Goal: Transaction & Acquisition: Book appointment/travel/reservation

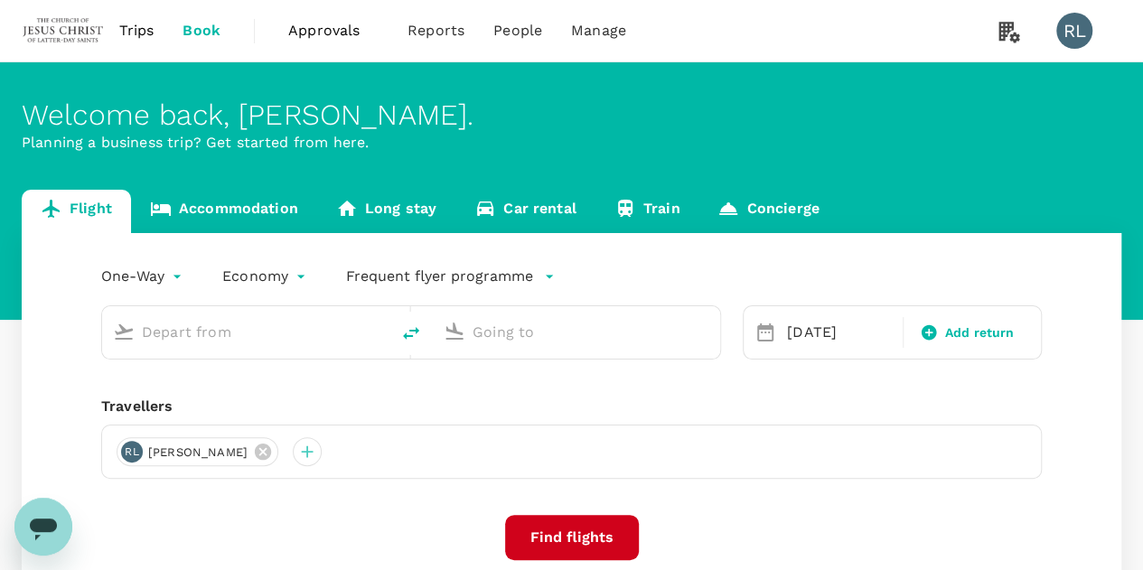
type input "Singapore Changi (SIN)"
type input "Kota Kinabalu Intl (BKI)"
type input "Singapore Changi (SIN)"
type input "Kota Kinabalu Intl (BKI)"
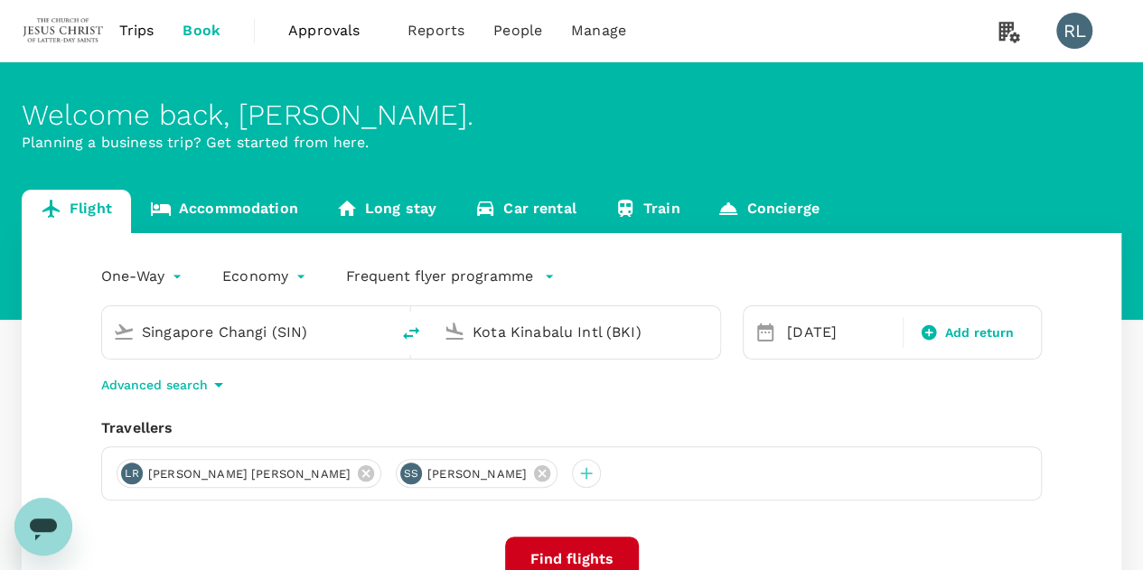
click at [336, 339] on input "Singapore Changi (SIN)" at bounding box center [247, 332] width 210 height 28
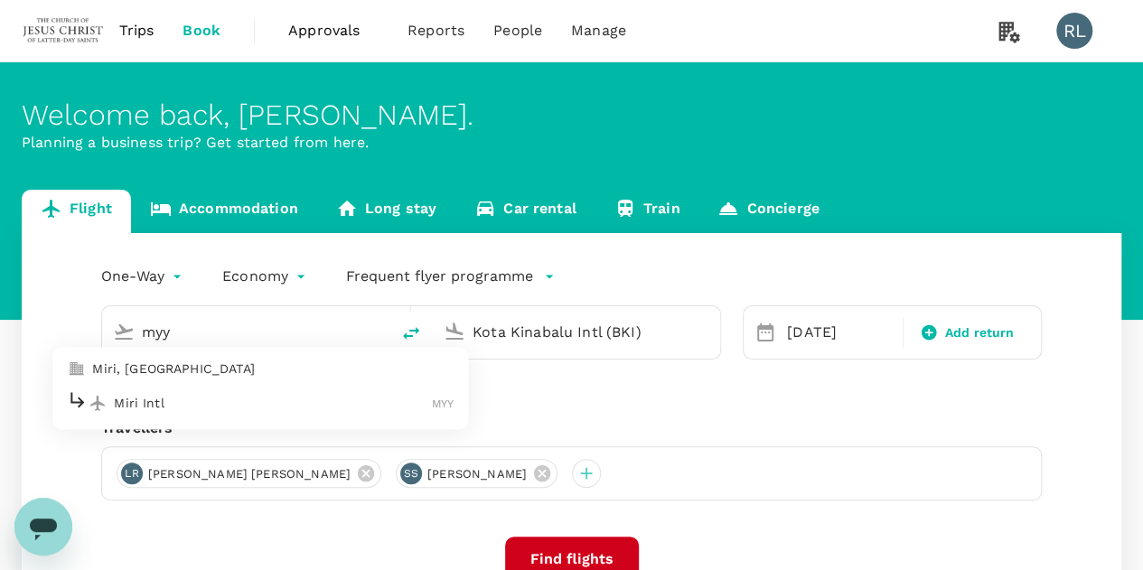
click at [328, 402] on p "Miri Intl" at bounding box center [273, 403] width 318 height 18
type input "Miri Intl (MYY)"
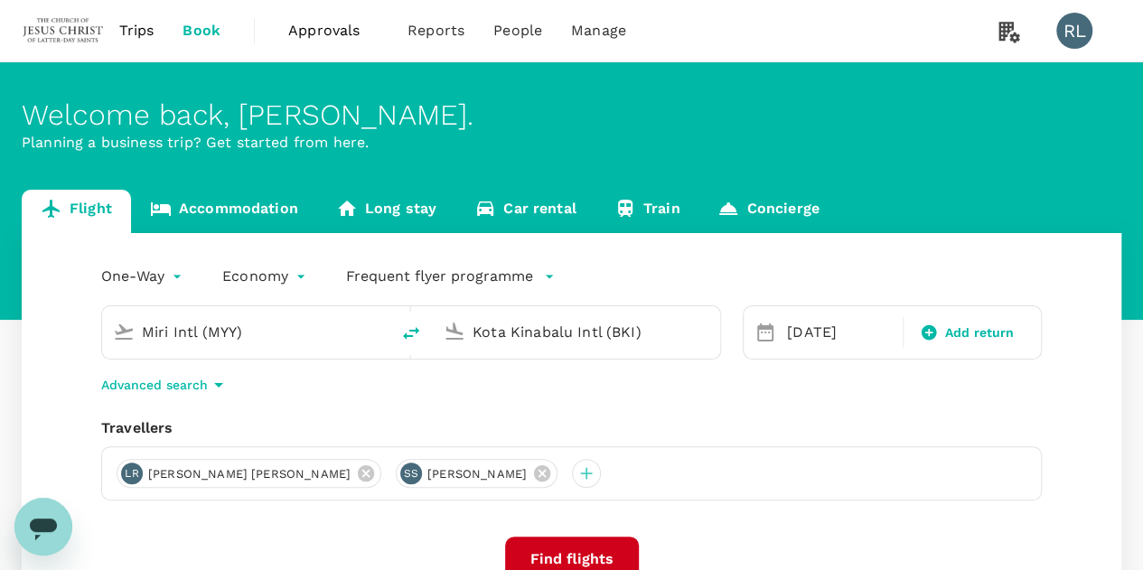
click at [653, 330] on input "Kota Kinabalu Intl (BKI)" at bounding box center [578, 332] width 210 height 28
click at [720, 407] on div "One-Way oneway Economy economy Frequent flyer programme Miri Intl (MYY) [GEOGRA…" at bounding box center [572, 488] width 1100 height 511
click at [576, 549] on button "Find flights" at bounding box center [572, 559] width 134 height 45
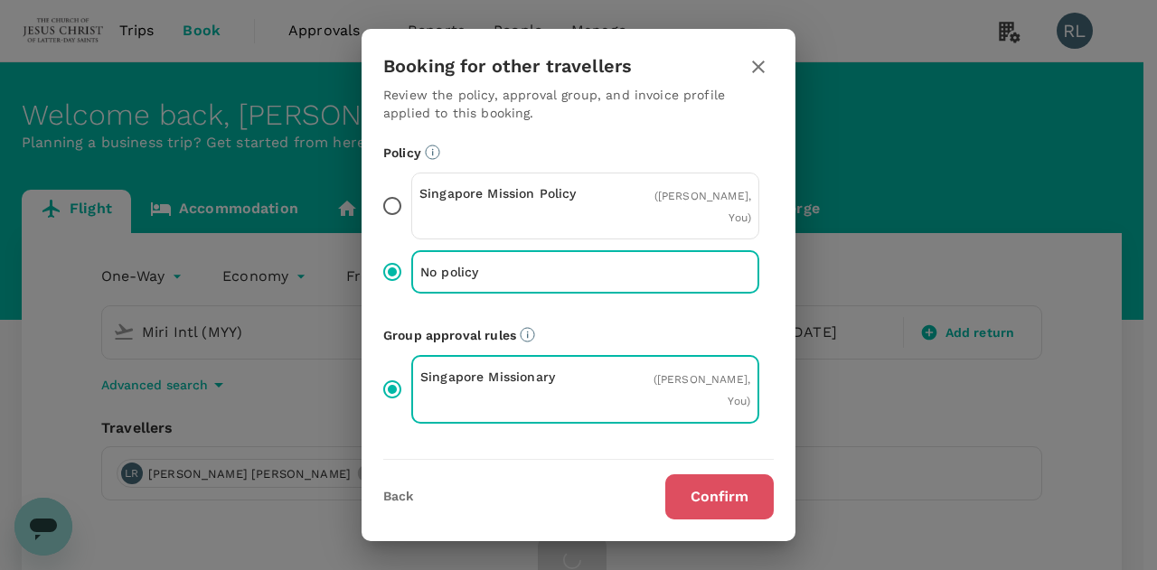
click at [677, 495] on button "Confirm" at bounding box center [719, 496] width 108 height 45
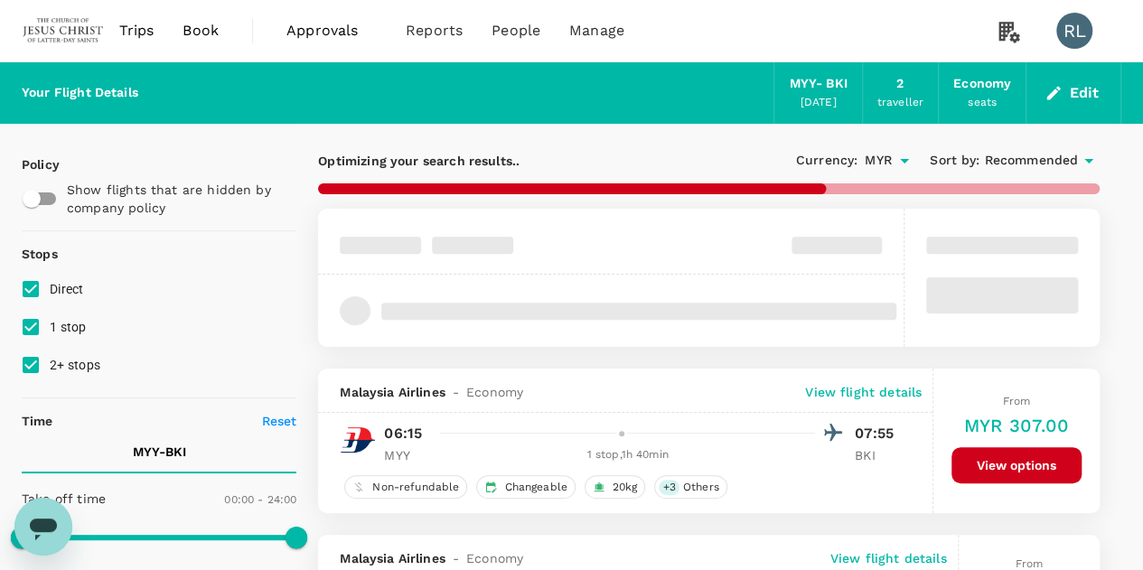
click at [1021, 162] on span "Recommended" at bounding box center [1031, 161] width 94 height 20
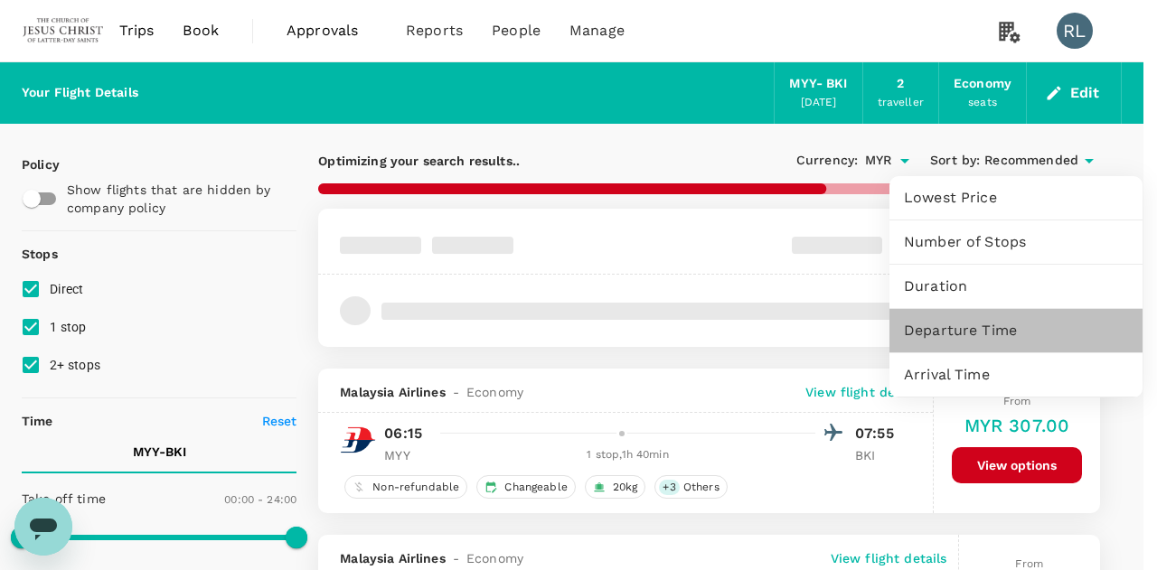
click at [965, 326] on span "Departure Time" at bounding box center [1016, 331] width 224 height 22
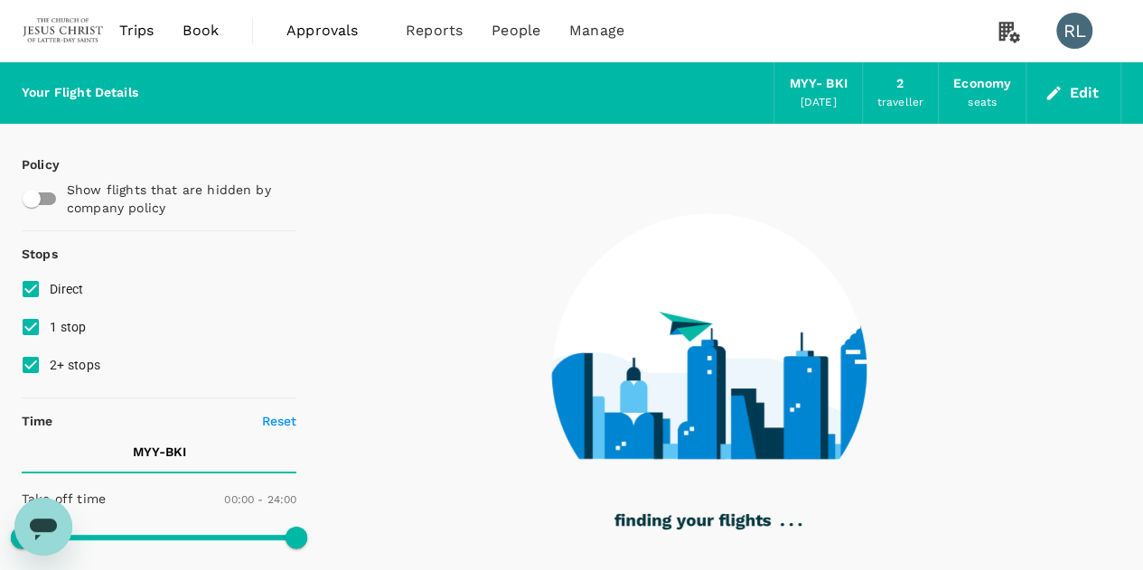
type input "2635"
checkbox input "false"
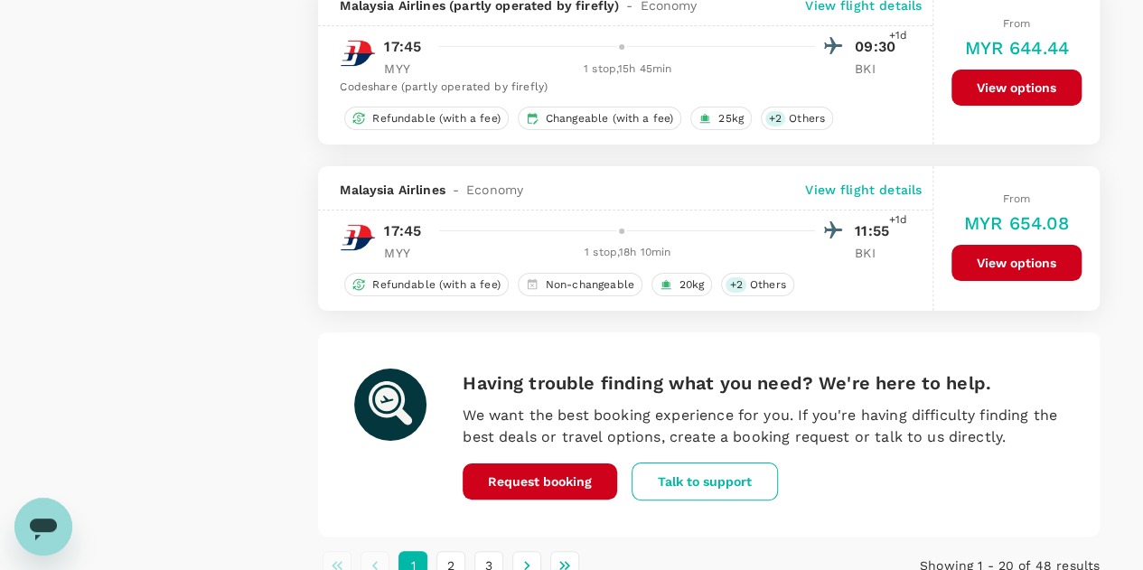
scroll to position [3434, 0]
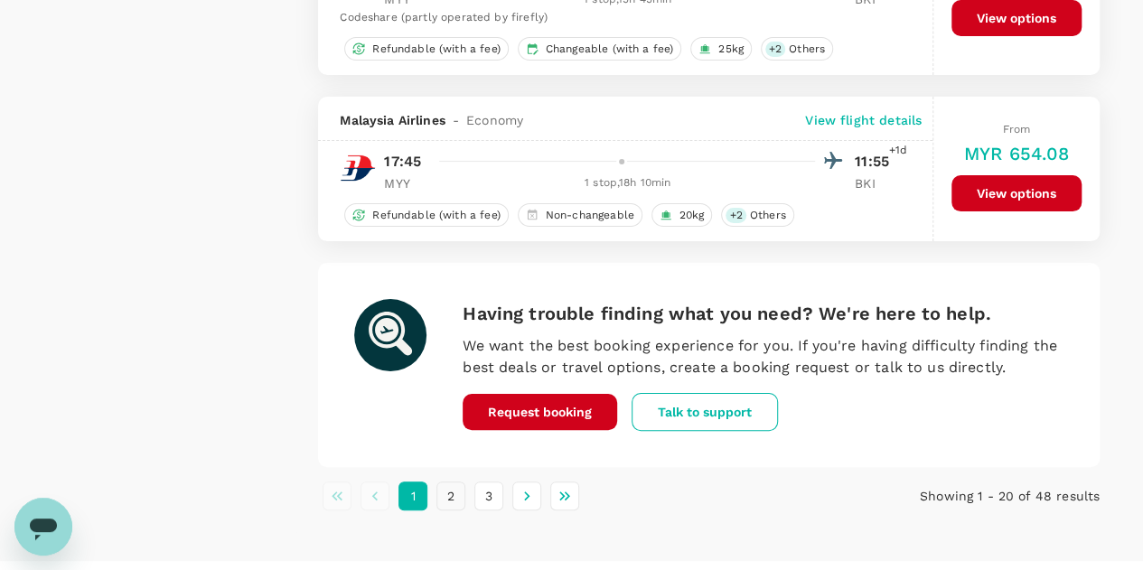
click at [451, 487] on button "2" at bounding box center [450, 496] width 29 height 29
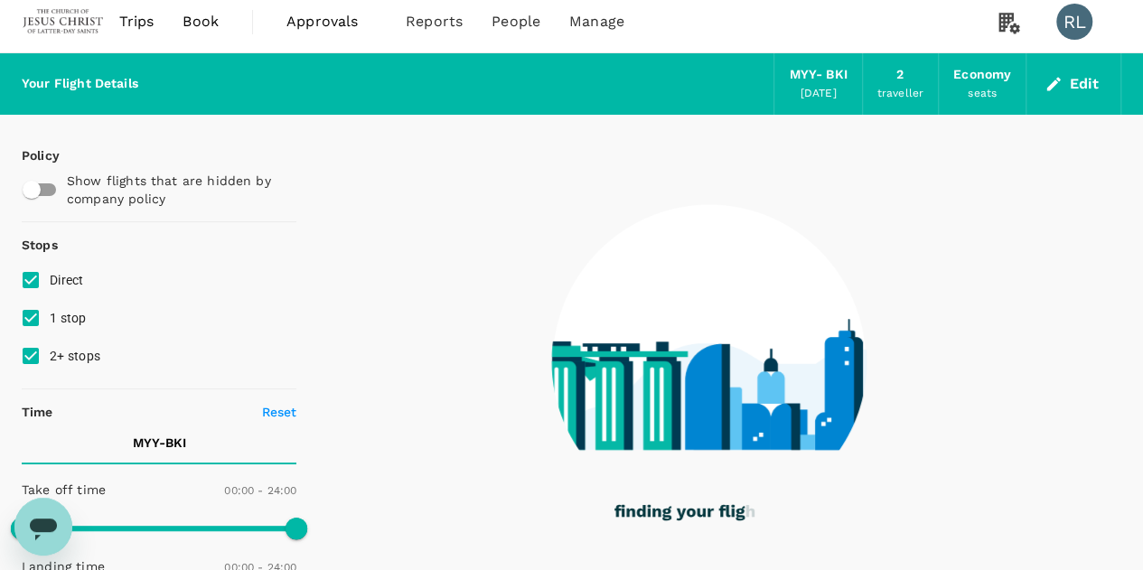
scroll to position [0, 0]
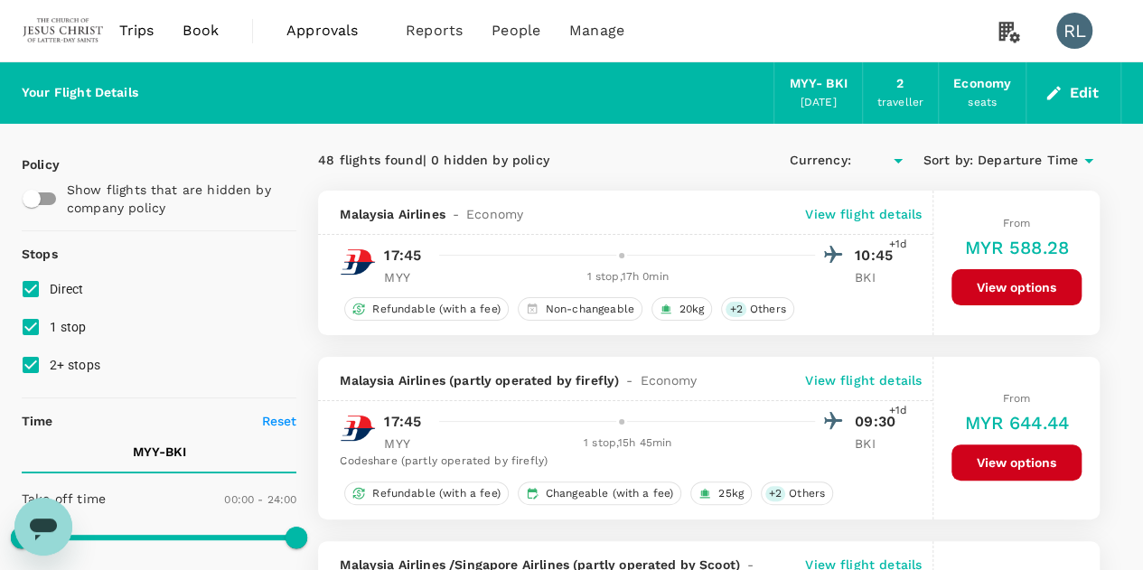
type input "MYR"
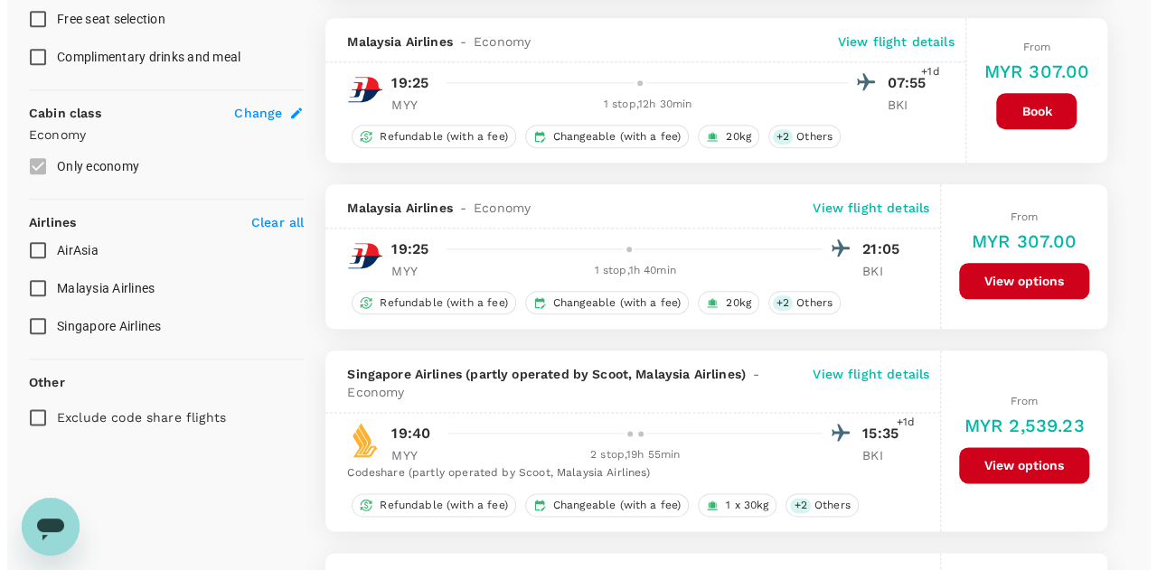
scroll to position [904, 0]
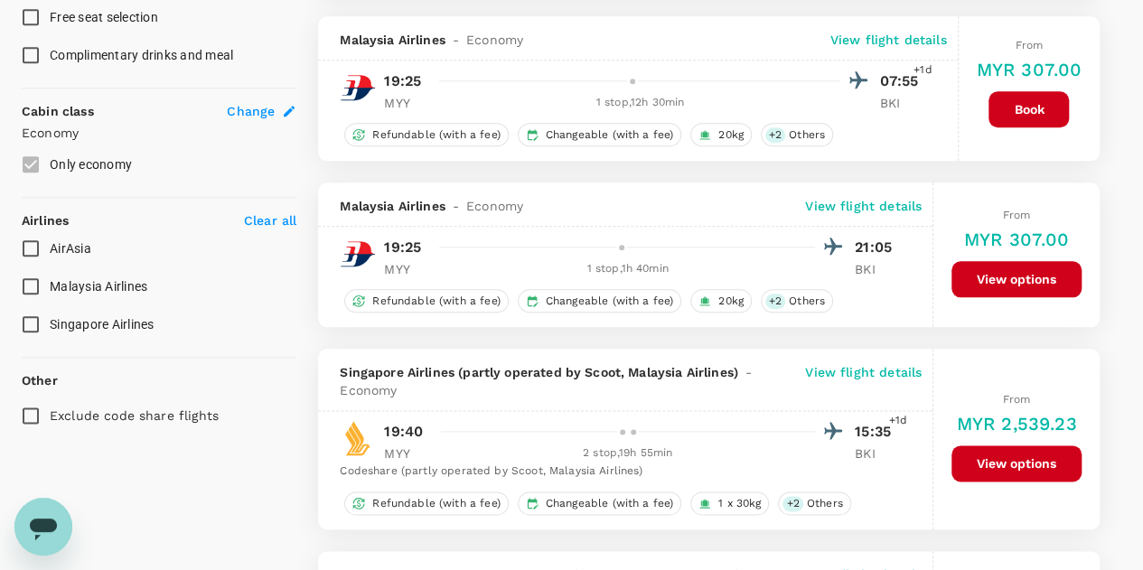
click at [869, 200] on p "View flight details" at bounding box center [863, 206] width 117 height 18
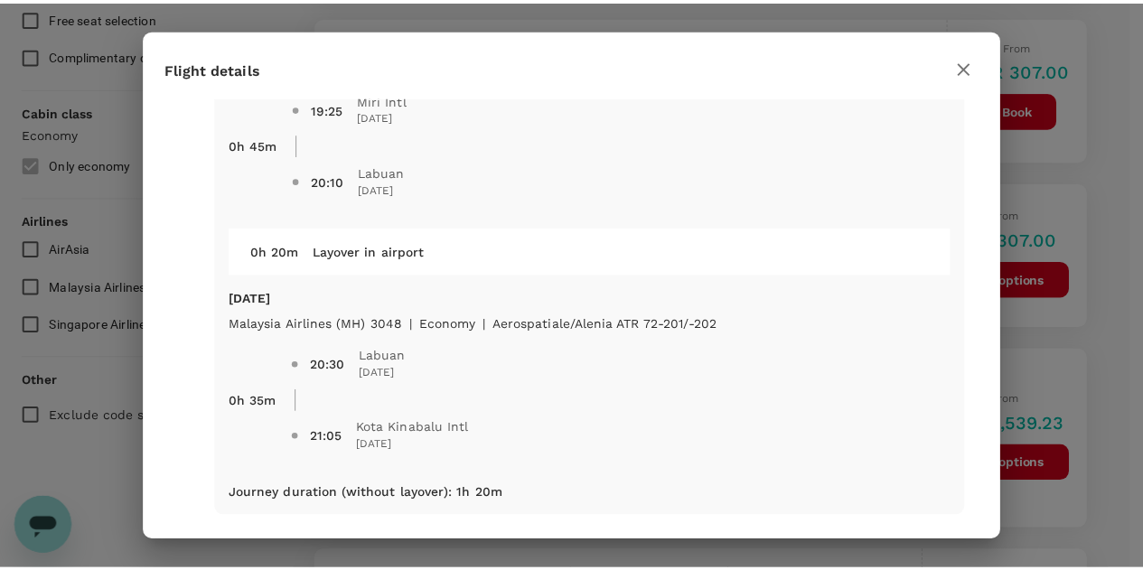
scroll to position [121, 0]
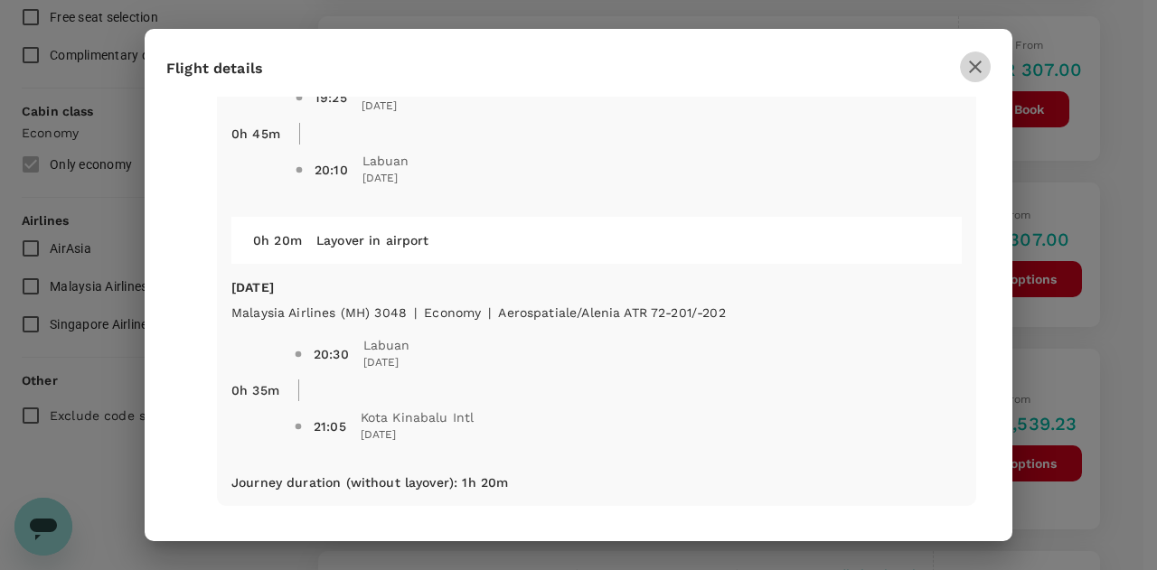
click at [971, 70] on icon "button" at bounding box center [975, 67] width 22 height 22
